Goal: Task Accomplishment & Management: Manage account settings

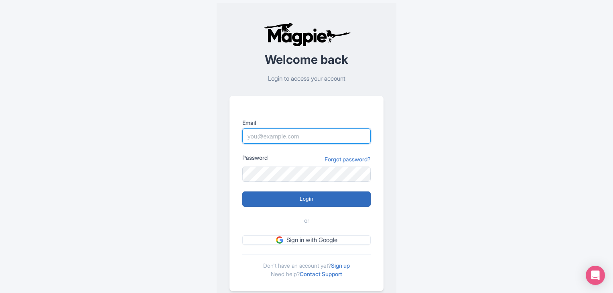
type input "admin@threetikisailing.com"
click at [295, 198] on input "Login" at bounding box center [306, 198] width 128 height 15
type input "Logging in..."
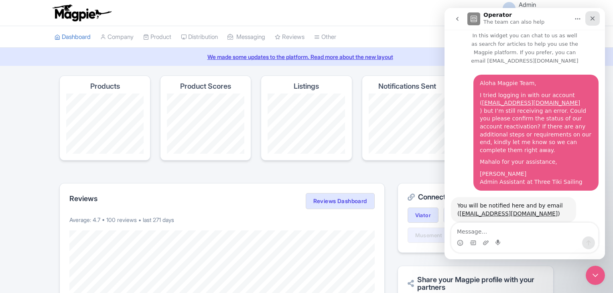
click at [594, 17] on icon "Close" at bounding box center [592, 18] width 6 height 6
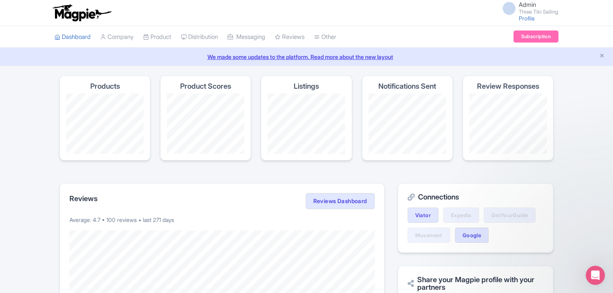
scroll to position [5, 0]
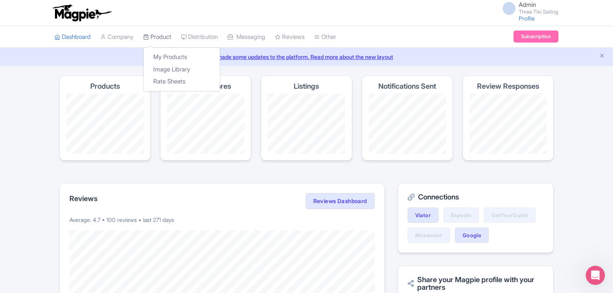
click at [154, 34] on link "Product" at bounding box center [157, 37] width 28 height 22
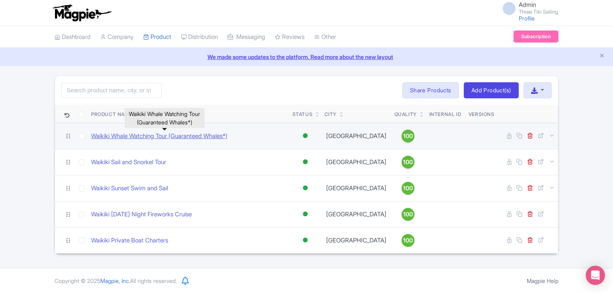
click at [138, 138] on link "Waikiki Whale Watching Tour (Guaranteed Whales*)" at bounding box center [159, 136] width 136 height 9
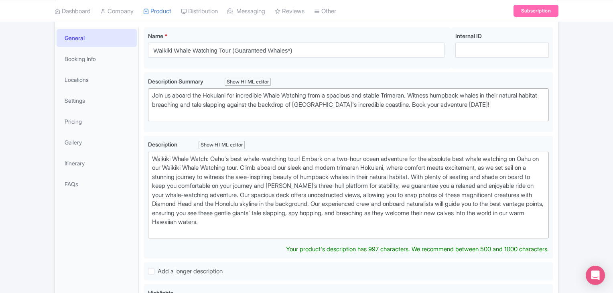
scroll to position [120, 0]
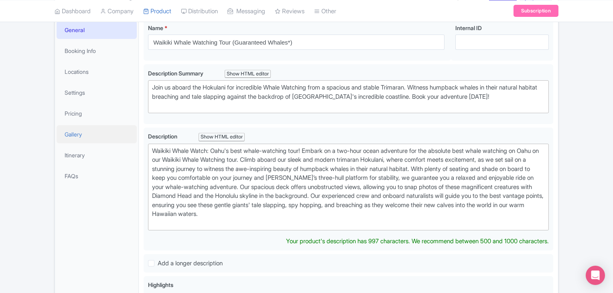
click at [74, 134] on link "Gallery" at bounding box center [97, 134] width 80 height 18
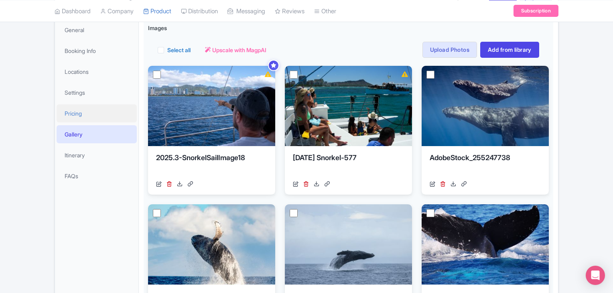
click at [77, 111] on link "Pricing" at bounding box center [97, 113] width 80 height 18
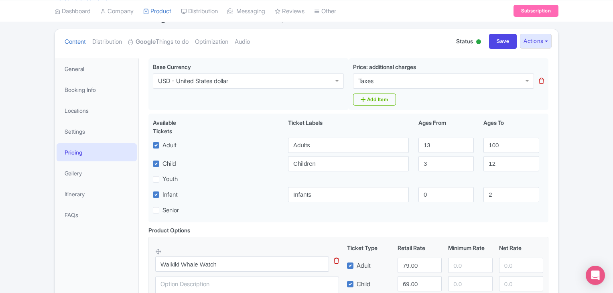
scroll to position [80, 0]
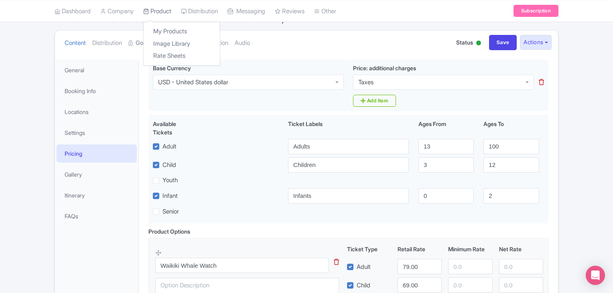
click at [162, 7] on link "Product" at bounding box center [157, 11] width 28 height 22
